Goal: Task Accomplishment & Management: Use online tool/utility

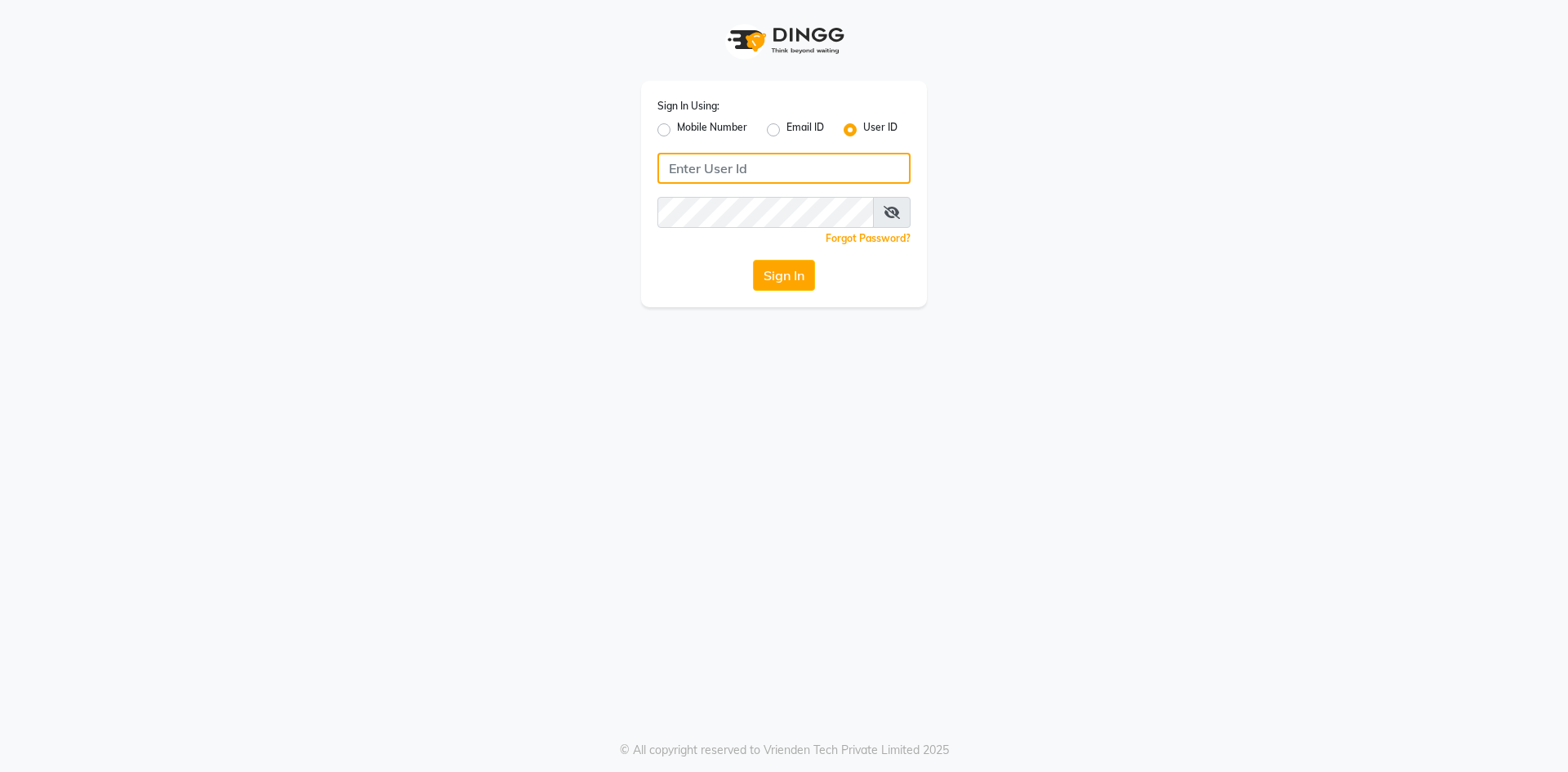
click at [820, 176] on input "Username" at bounding box center [784, 167] width 254 height 31
type input "Revivalstudio"
click at [782, 261] on button "Sign In" at bounding box center [784, 275] width 62 height 31
